Goal: Task Accomplishment & Management: Manage account settings

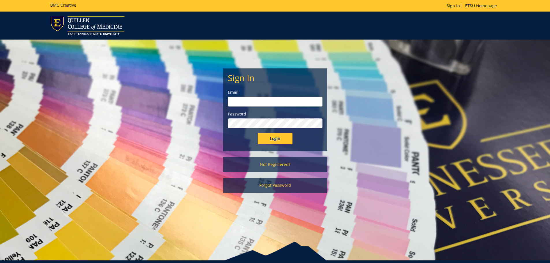
type input "hensley1@etsu.edu"
click at [272, 140] on input "Login" at bounding box center [275, 139] width 35 height 12
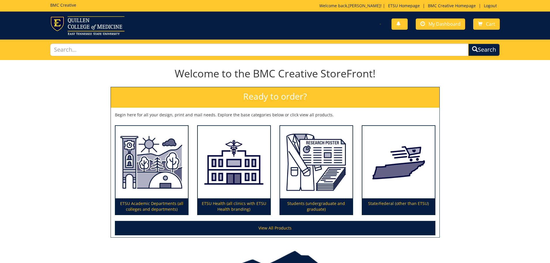
scroll to position [34, 0]
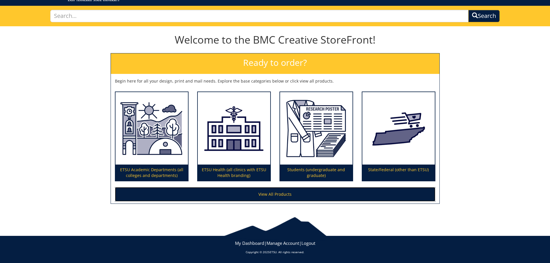
click at [279, 194] on link "View All Products" at bounding box center [275, 194] width 320 height 14
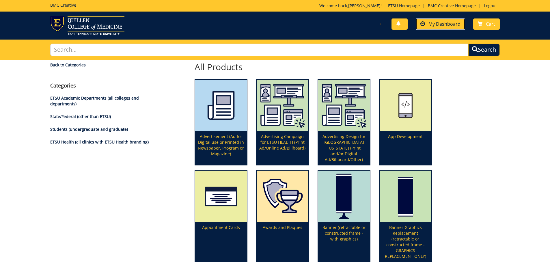
click at [441, 22] on span "My Dashboard" at bounding box center [444, 24] width 32 height 6
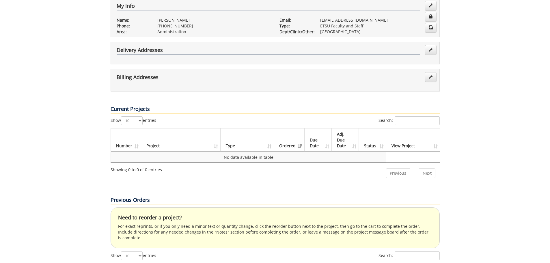
scroll to position [231, 0]
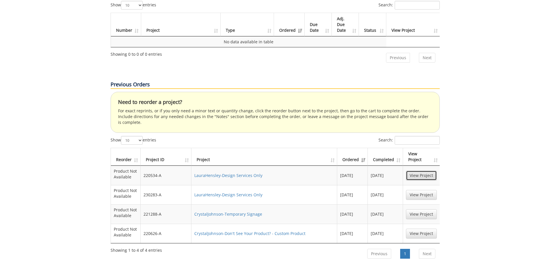
click at [417, 171] on link "View Project" at bounding box center [421, 176] width 31 height 10
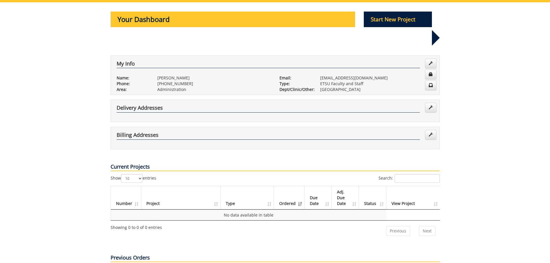
scroll to position [0, 0]
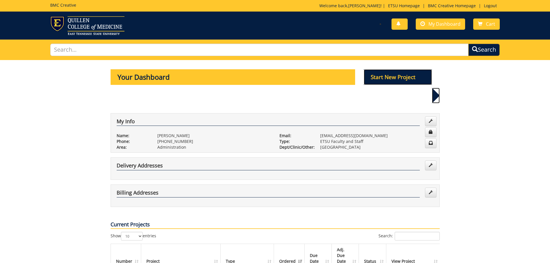
click at [393, 77] on p "Start New Project" at bounding box center [398, 77] width 68 height 16
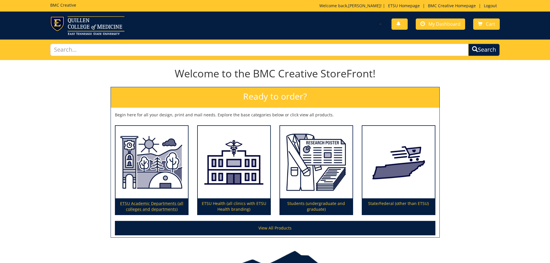
scroll to position [34, 0]
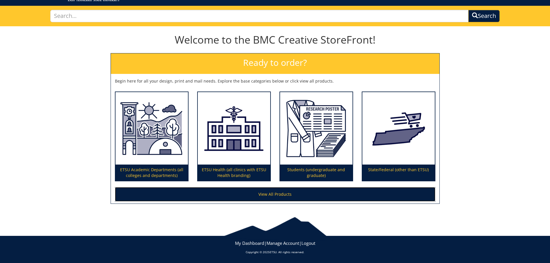
click at [289, 190] on link "View All Products" at bounding box center [275, 194] width 320 height 14
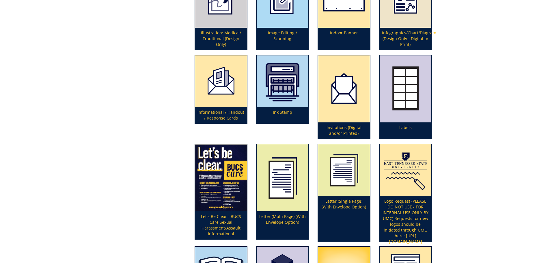
scroll to position [889, 0]
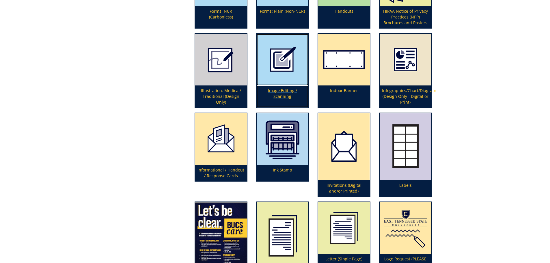
click at [277, 90] on p "Image Editing / Scanning" at bounding box center [283, 96] width 52 height 22
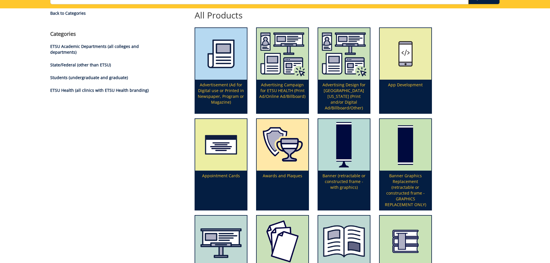
scroll to position [0, 0]
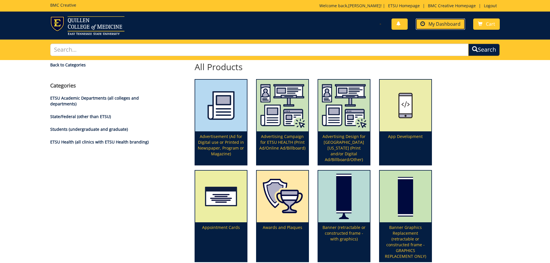
click at [432, 25] on span "My Dashboard" at bounding box center [444, 24] width 32 height 6
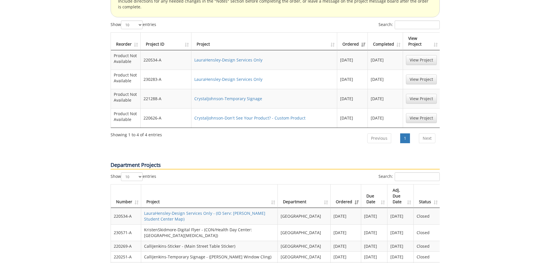
scroll to position [462, 0]
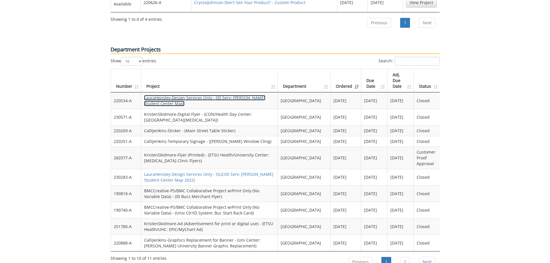
click at [215, 95] on link "LauraHensley-Design Services Only - (ID Serv: [PERSON_NAME] Student Center Map)" at bounding box center [204, 100] width 121 height 11
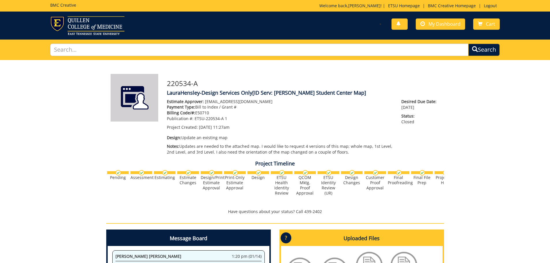
scroll to position [144, 0]
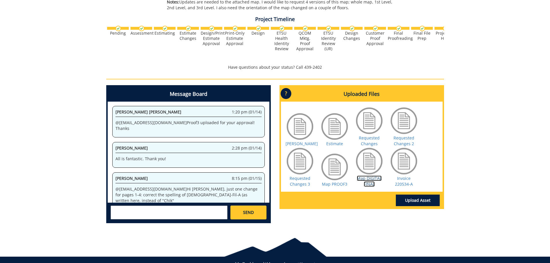
click at [369, 185] on link "Map DIGITAL FINAL" at bounding box center [369, 180] width 25 height 11
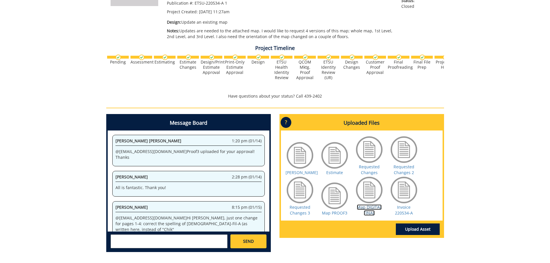
scroll to position [165, 0]
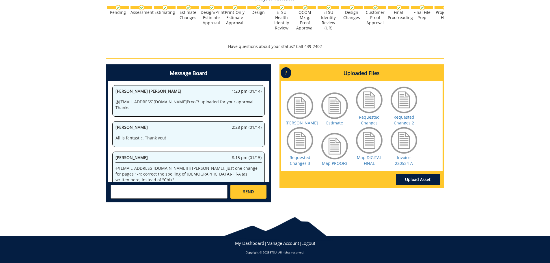
click at [143, 194] on textarea at bounding box center [169, 192] width 117 height 14
type textarea "Good morning! I would like to update these maps to match current locations."
